Goal: Submit feedback/report problem

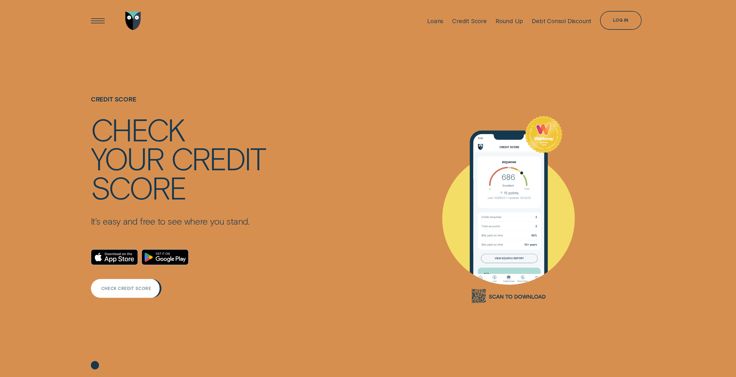
click at [101, 285] on div "CHECK CREDIT SCORE" at bounding box center [126, 288] width 71 height 19
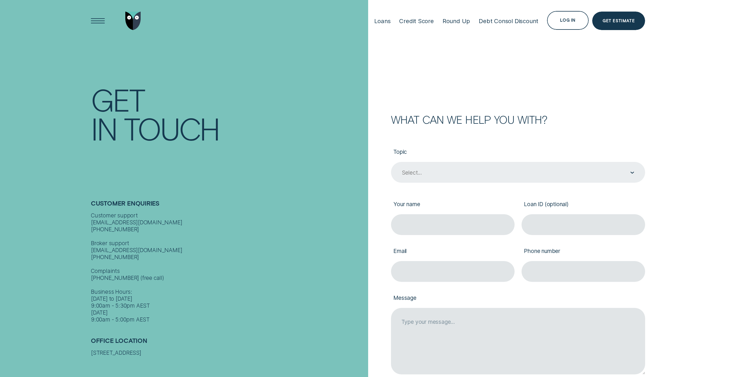
click at [427, 170] on div "Select..." at bounding box center [517, 173] width 233 height 8
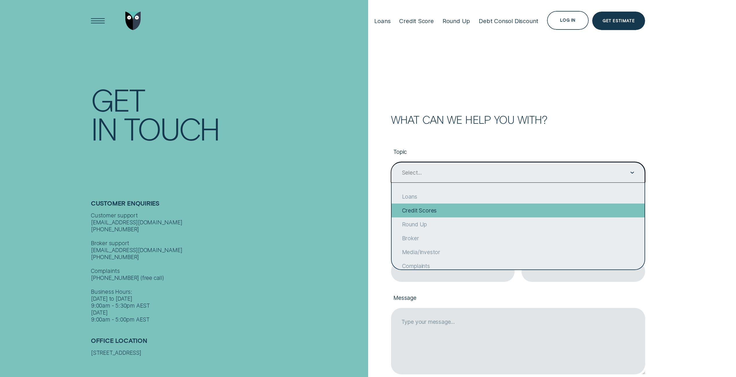
click at [465, 213] on div "Credit Scores" at bounding box center [518, 211] width 253 height 14
type input "Credit Scores"
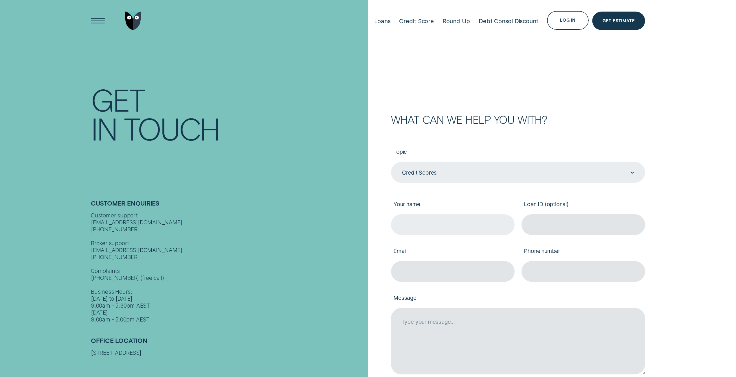
click at [452, 223] on input "Your name" at bounding box center [453, 224] width 124 height 21
type input "Zach"
click at [445, 276] on input "Email" at bounding box center [453, 271] width 124 height 21
type input "emencemc@gmail.com"
click at [572, 272] on input "Phone number" at bounding box center [583, 271] width 124 height 21
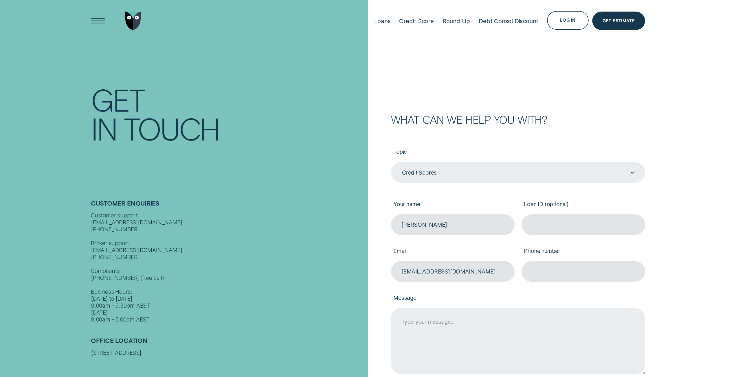
click at [451, 324] on textarea "Message" at bounding box center [518, 341] width 254 height 67
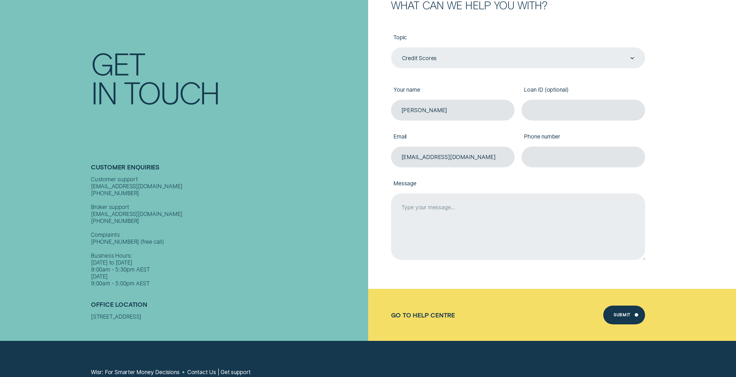
scroll to position [116, 0]
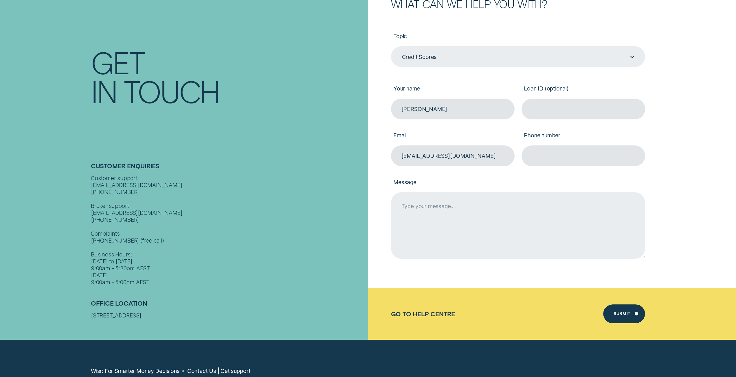
click at [458, 220] on textarea "Message" at bounding box center [518, 225] width 254 height 67
click at [607, 216] on textarea "I cant login, tried to reset my password but it just says "Unexpected error occ…" at bounding box center [518, 225] width 254 height 67
click at [464, 220] on textarea "I cant login, tried to reset my password but it just says "Unexpected error occ…" at bounding box center [518, 225] width 254 height 67
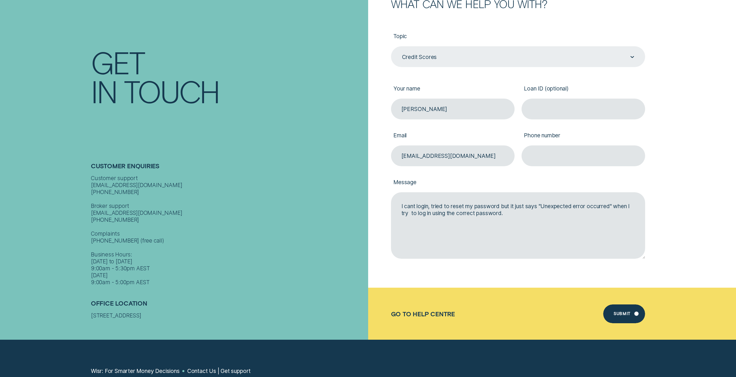
type textarea "I cant login, tried to reset my password but it just says "Unexpected error occ…"
click at [624, 315] on div "Submit" at bounding box center [621, 315] width 17 height 4
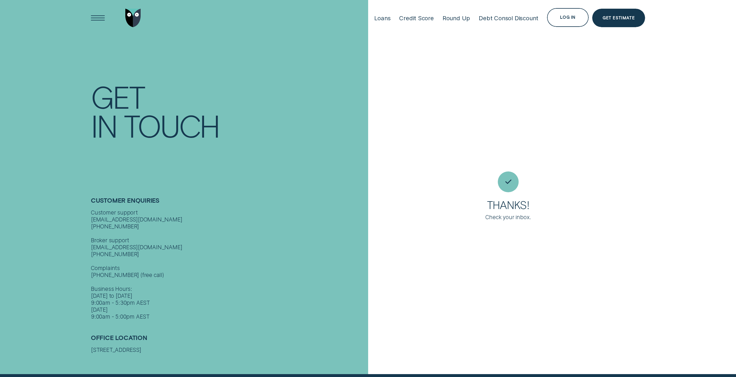
scroll to position [0, 0]
